Goal: Task Accomplishment & Management: Check status

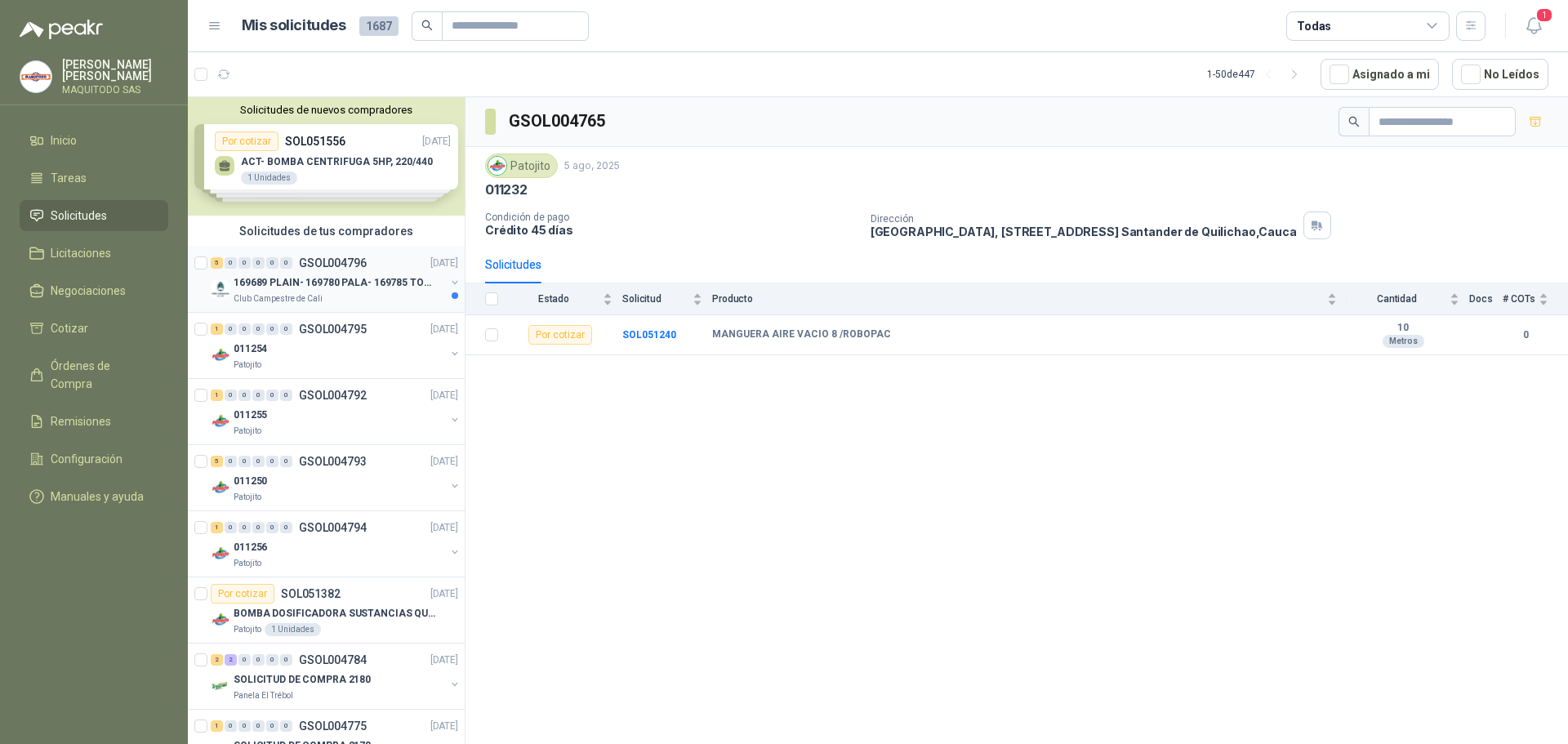
click at [378, 287] on p "169689 PLAIN- 169780 PALA- 169785 TORNILL 169796 C" at bounding box center [335, 282] width 203 height 16
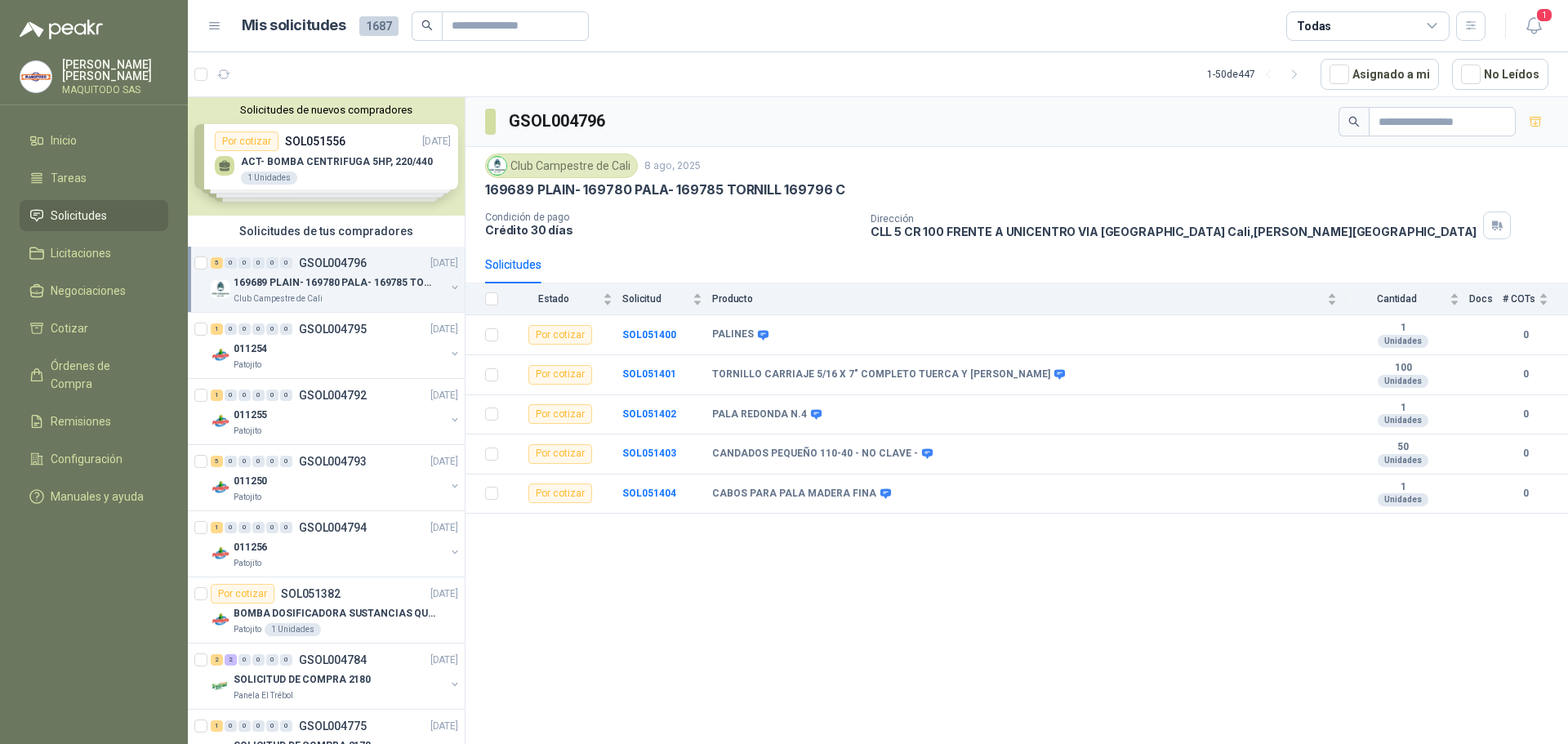
click at [367, 156] on div "Solicitudes de nuevos compradores Por cotizar SOL051556 [DATE] ACT- BOMBA CENTR…" at bounding box center [325, 156] width 276 height 119
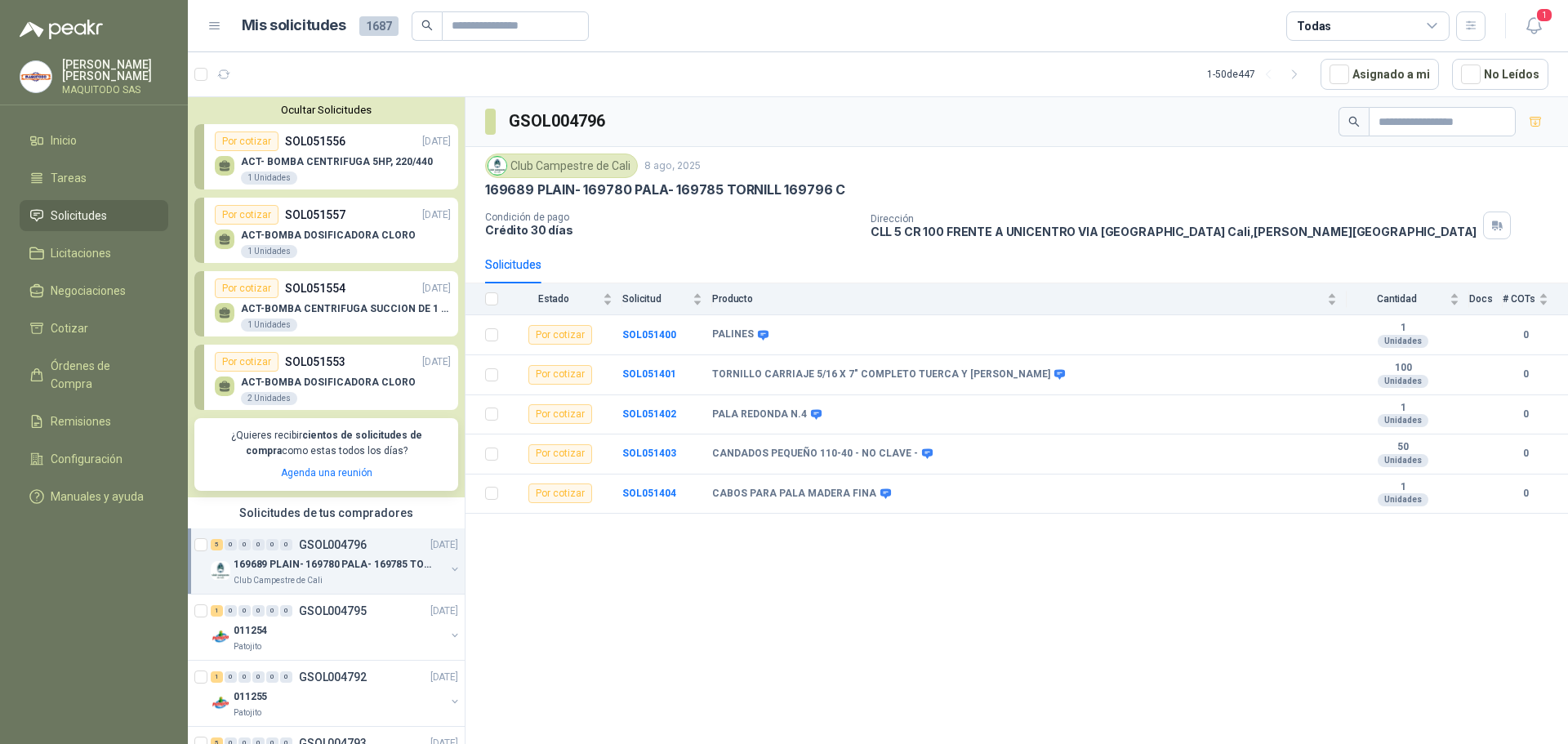
click at [359, 160] on p "ACT- BOMBA CENTRIFUGA 5HP, 220/440" at bounding box center [336, 162] width 192 height 12
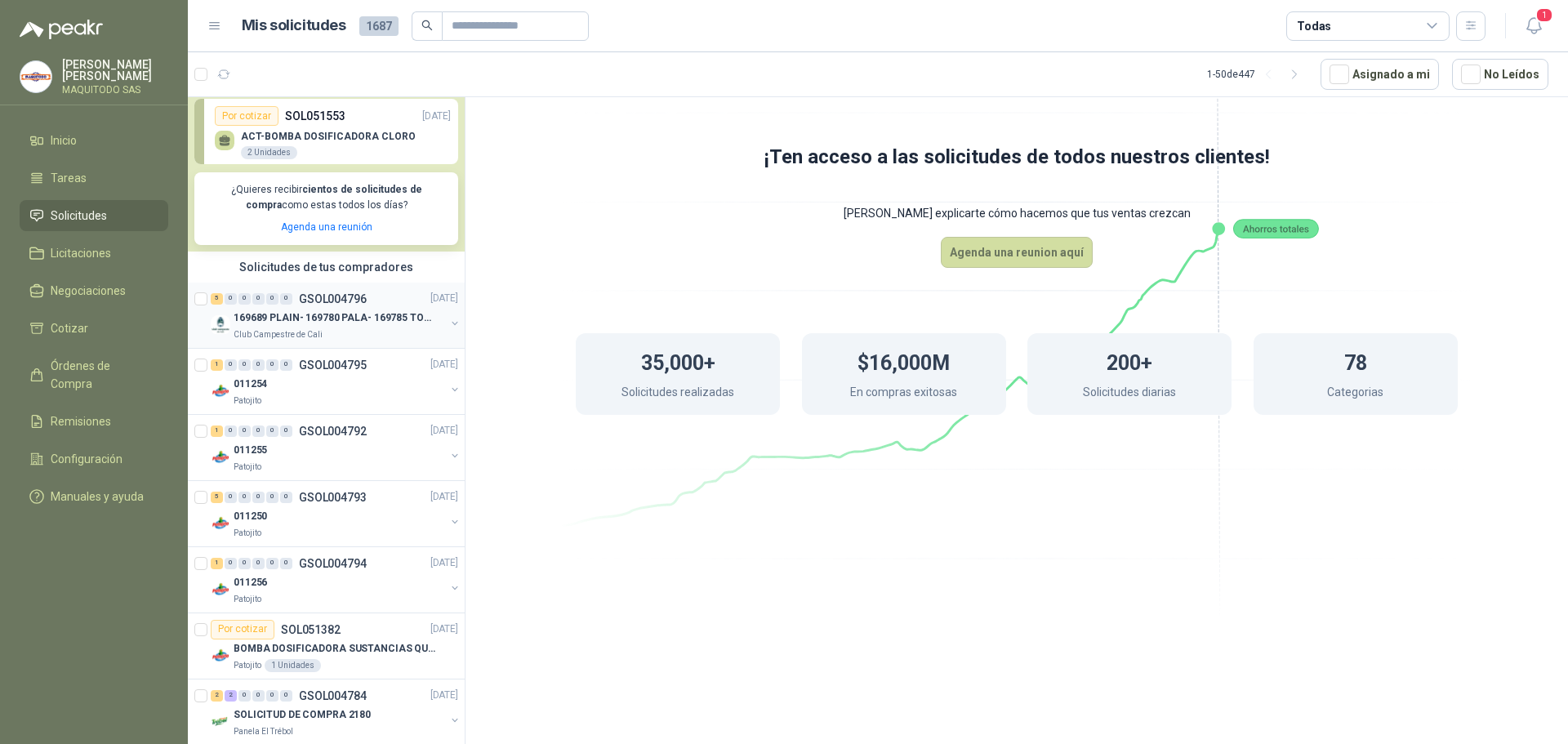
scroll to position [245, 0]
click at [333, 382] on div "011254" at bounding box center [339, 385] width 212 height 20
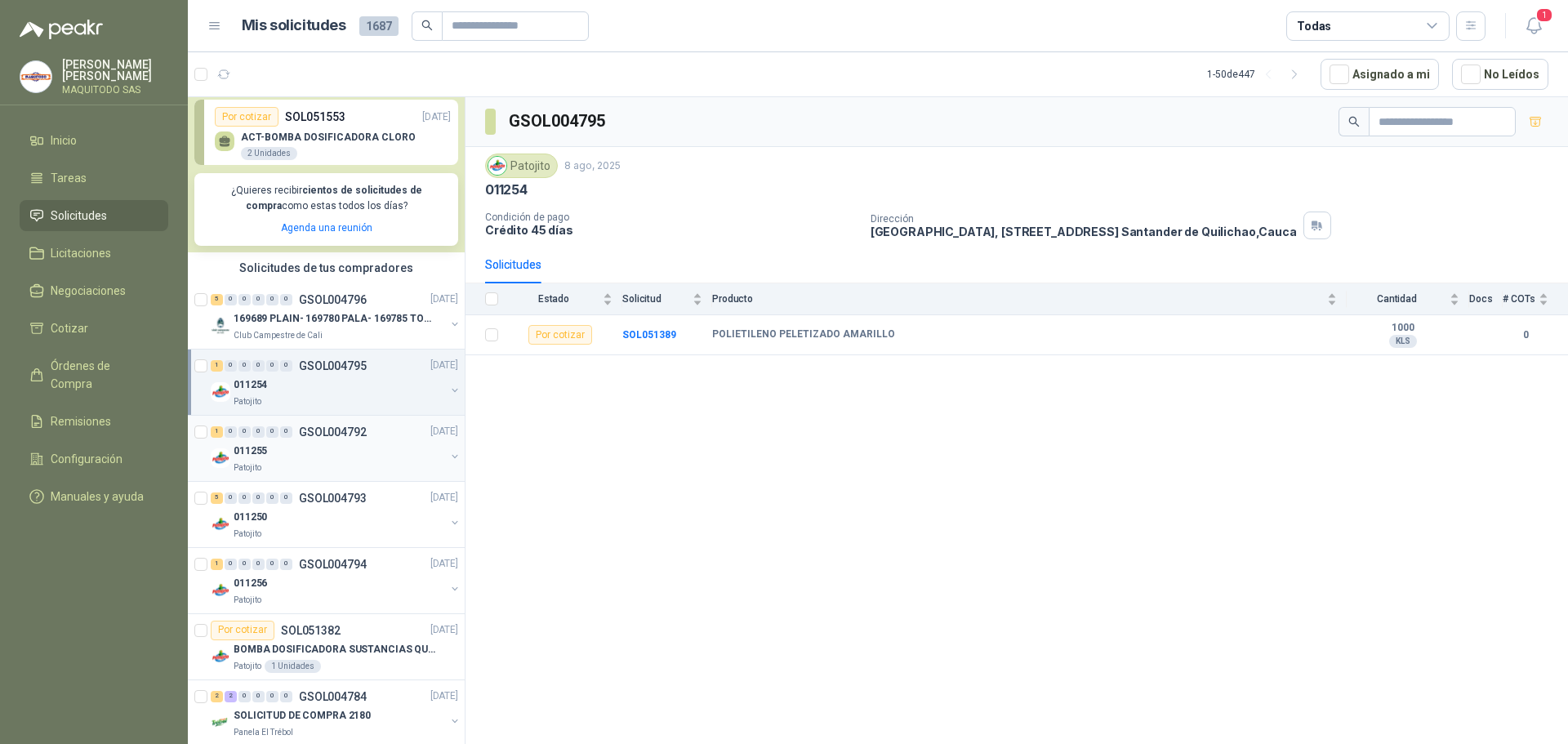
scroll to position [490, 0]
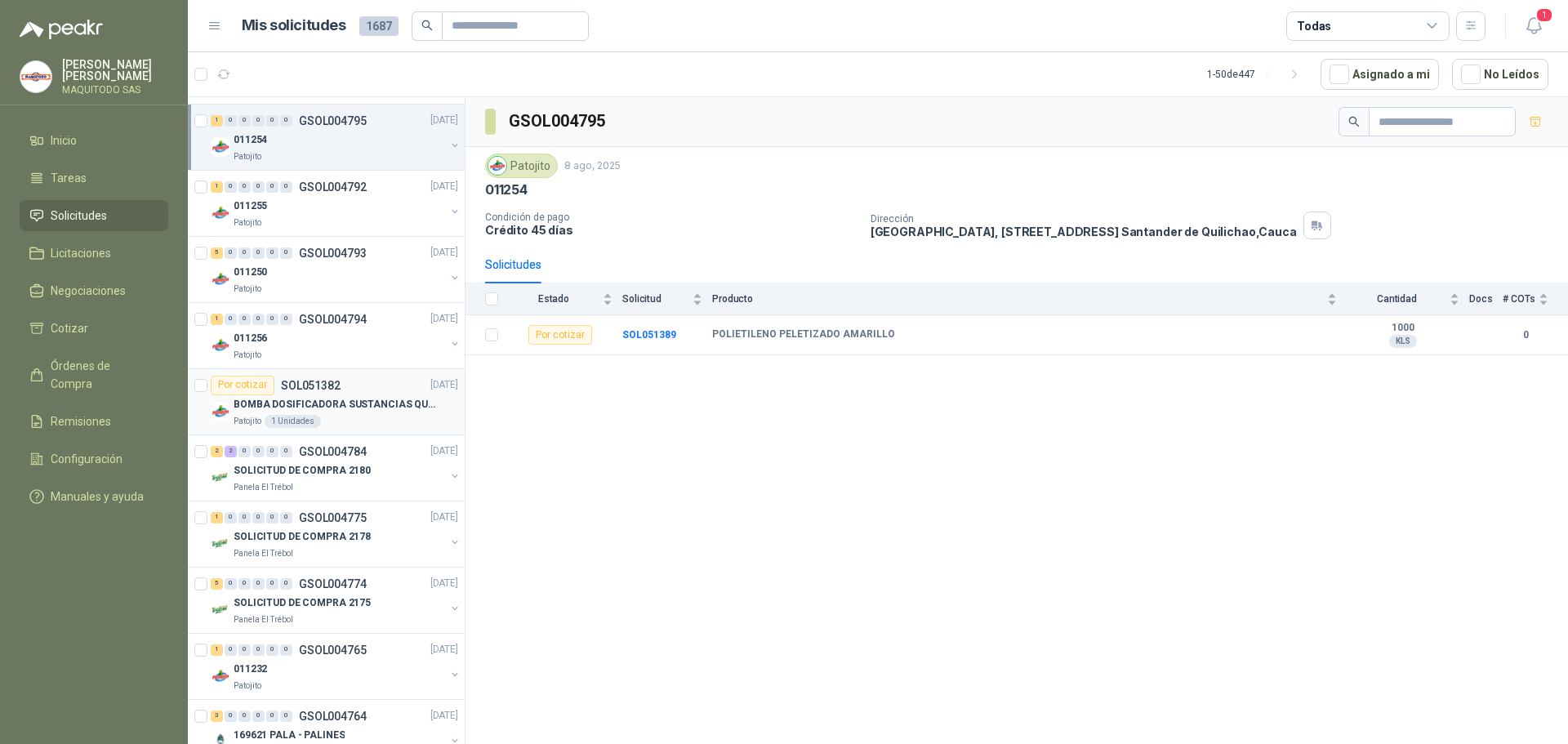
click at [369, 386] on div "Por cotizar SOL051382 [DATE]" at bounding box center [335, 385] width 247 height 20
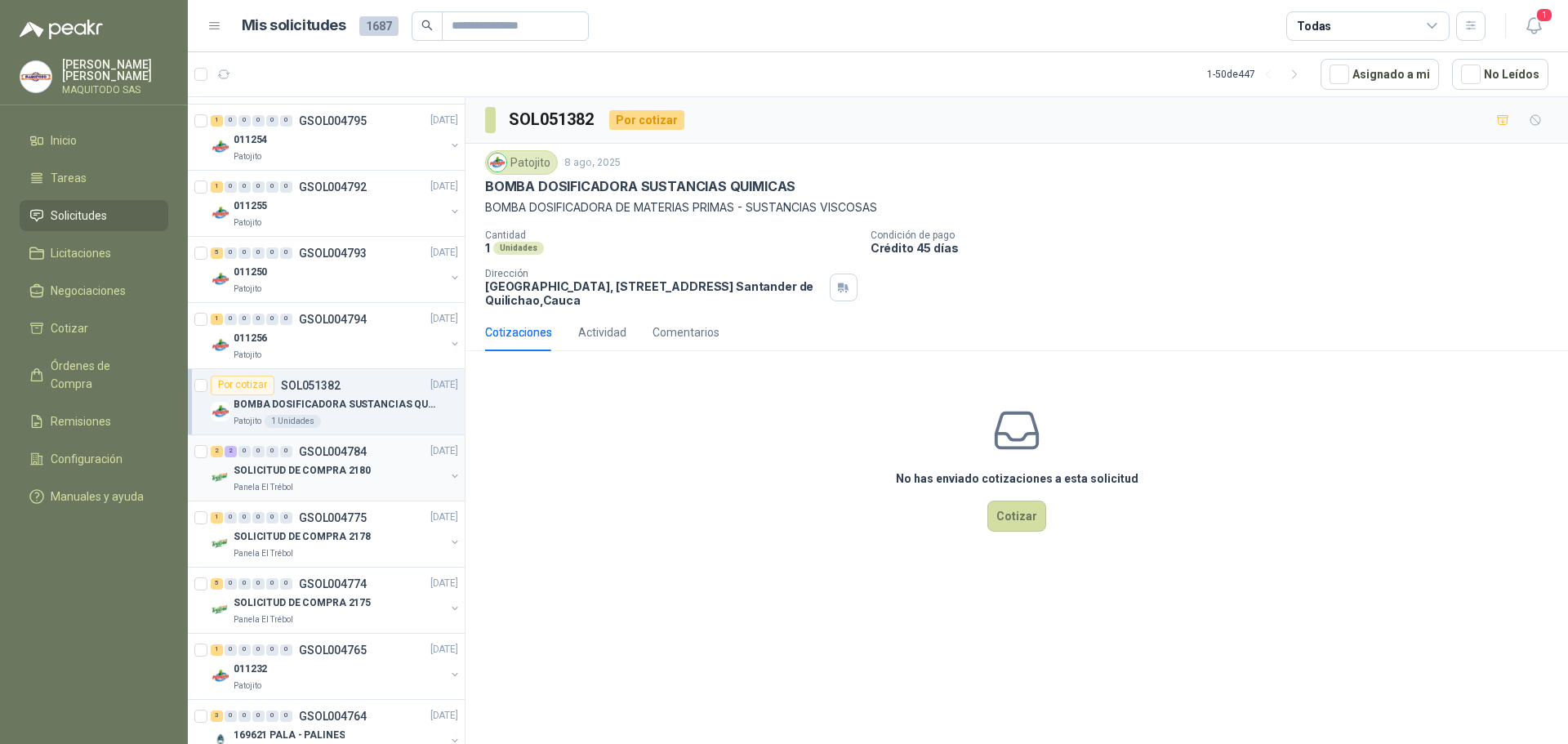
click at [369, 465] on div "SOLICITUD DE COMPRA 2180" at bounding box center [339, 472] width 212 height 20
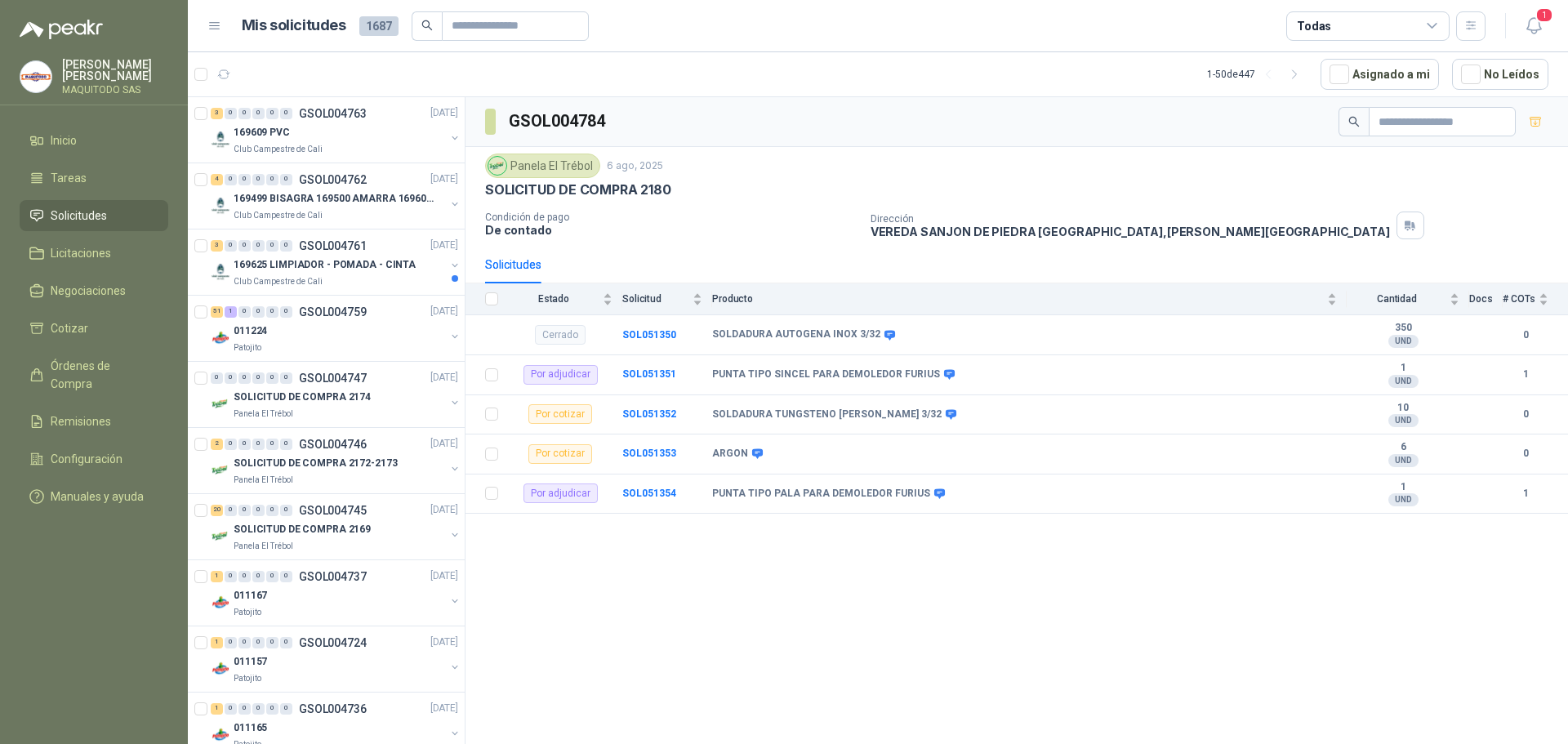
scroll to position [1143, 0]
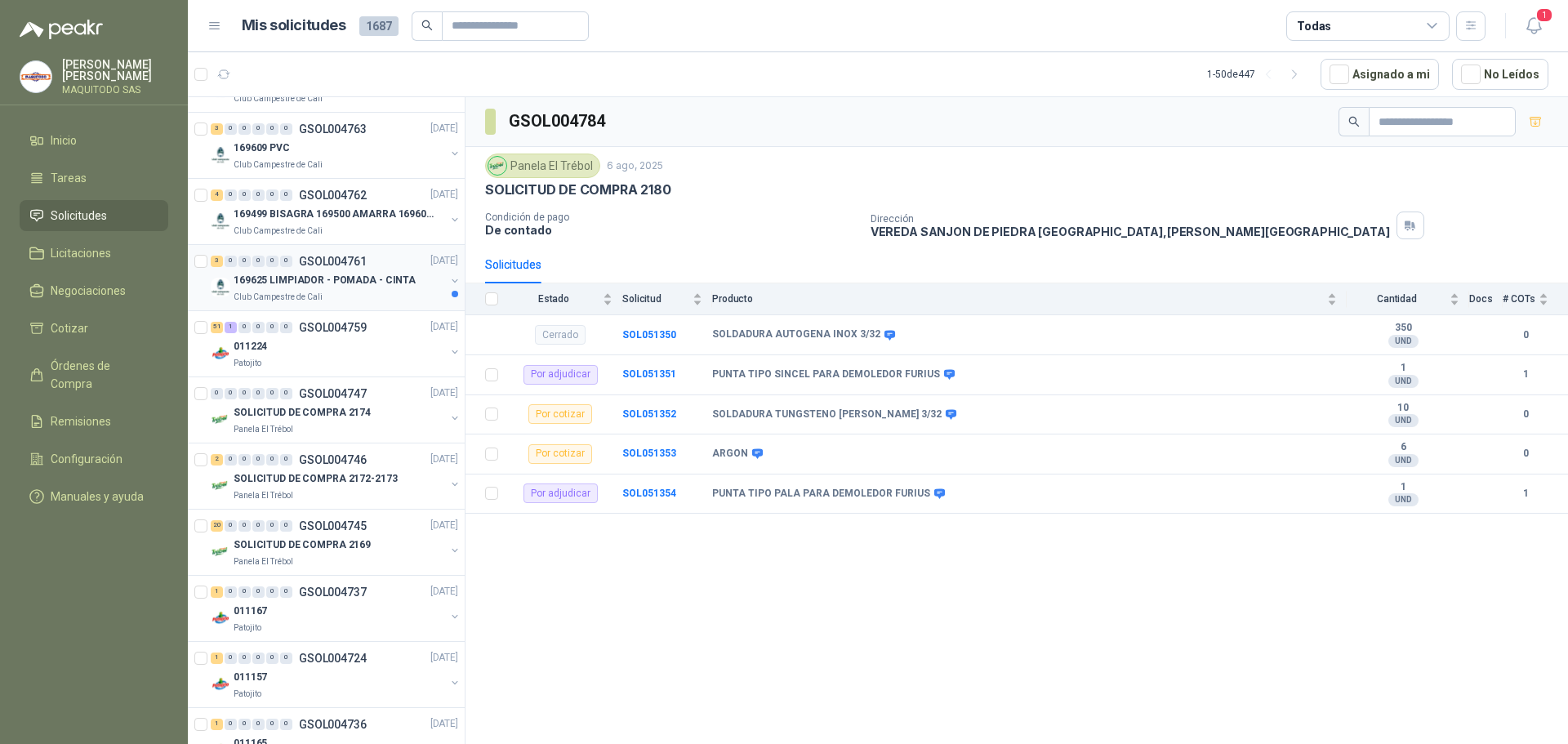
click at [363, 296] on div "Club Campestre de Cali" at bounding box center [339, 297] width 212 height 13
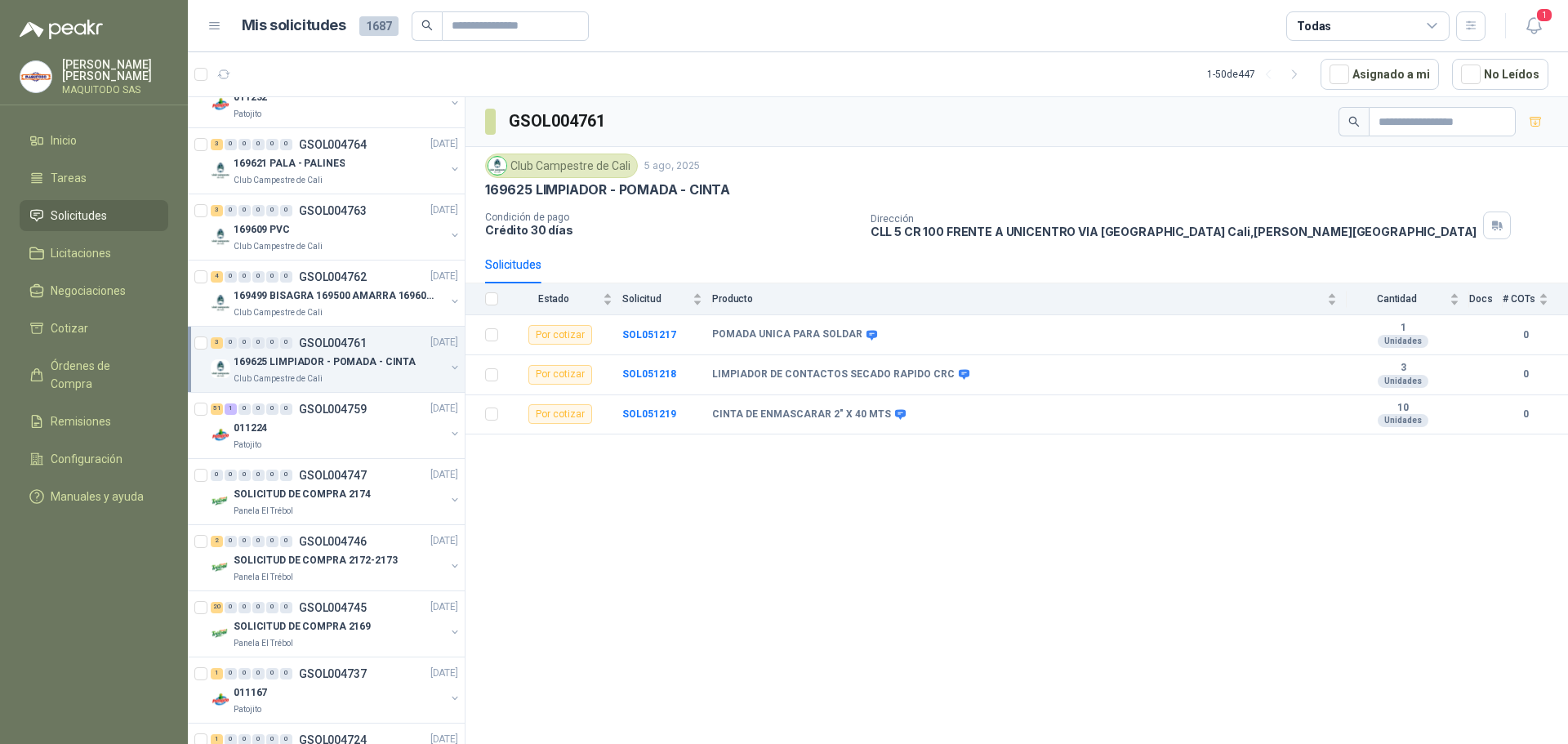
scroll to position [1388, 0]
